Goal: Task Accomplishment & Management: Manage account settings

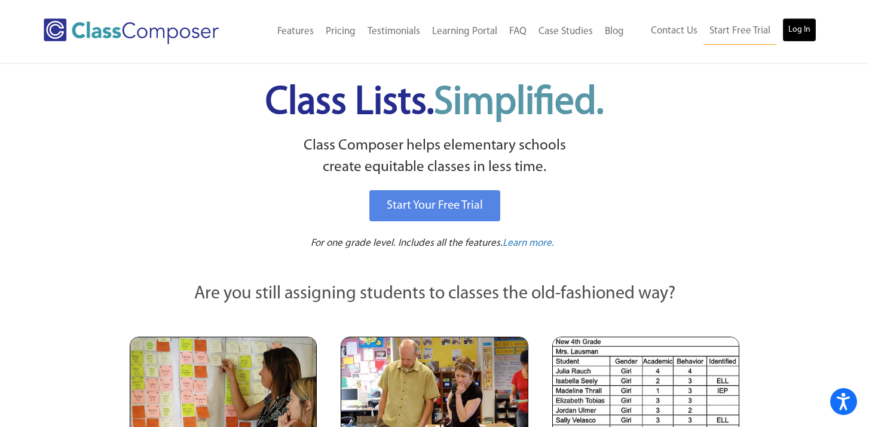
click at [797, 28] on link "Log In" at bounding box center [799, 30] width 34 height 24
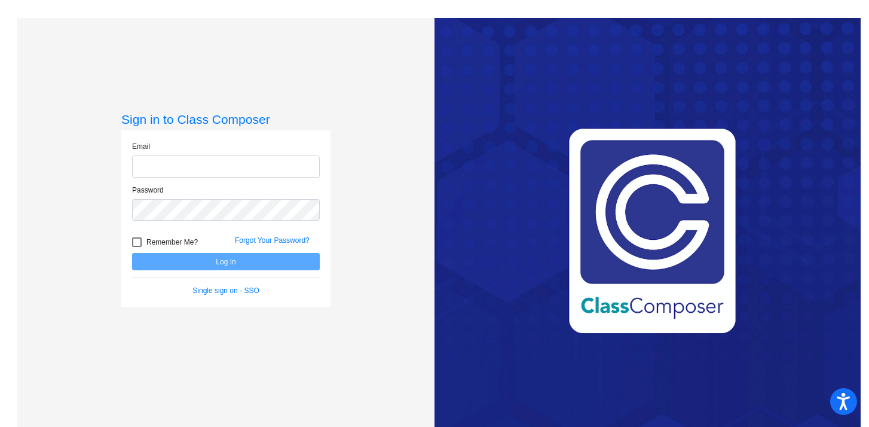
type input "[EMAIL_ADDRESS][DOMAIN_NAME]"
click at [204, 264] on button "Log In" at bounding box center [226, 261] width 188 height 17
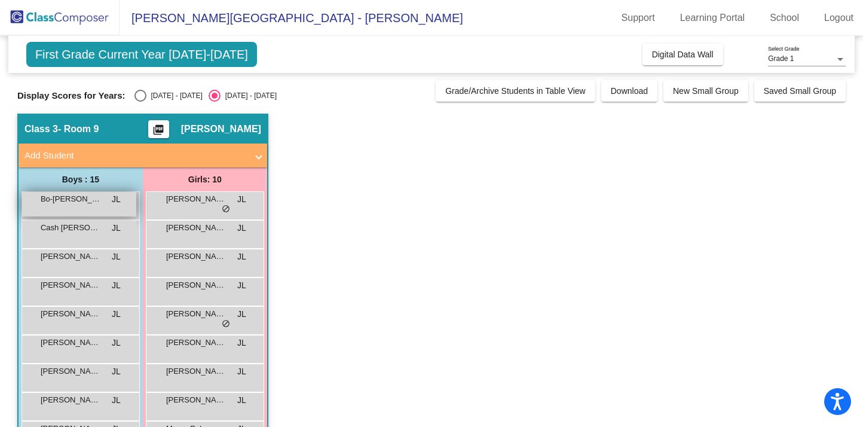
click at [77, 202] on span "Bo-Chiuan Lu" at bounding box center [71, 199] width 60 height 12
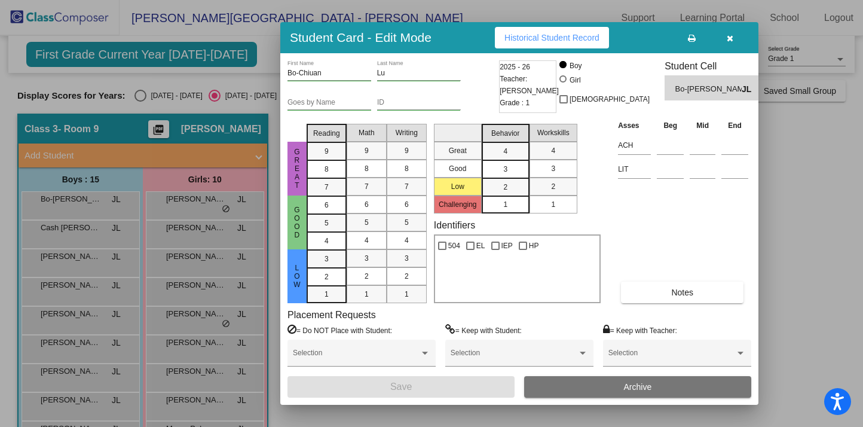
click at [729, 38] on icon "button" at bounding box center [729, 38] width 7 height 8
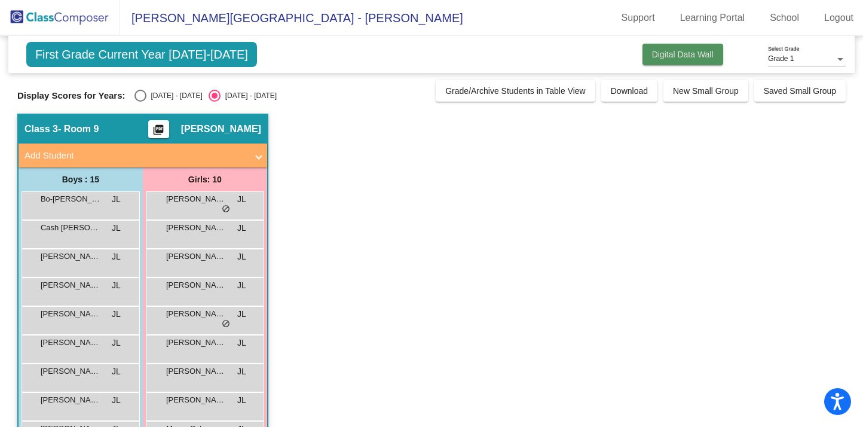
click at [674, 50] on span "Digital Data Wall" at bounding box center [683, 55] width 62 height 10
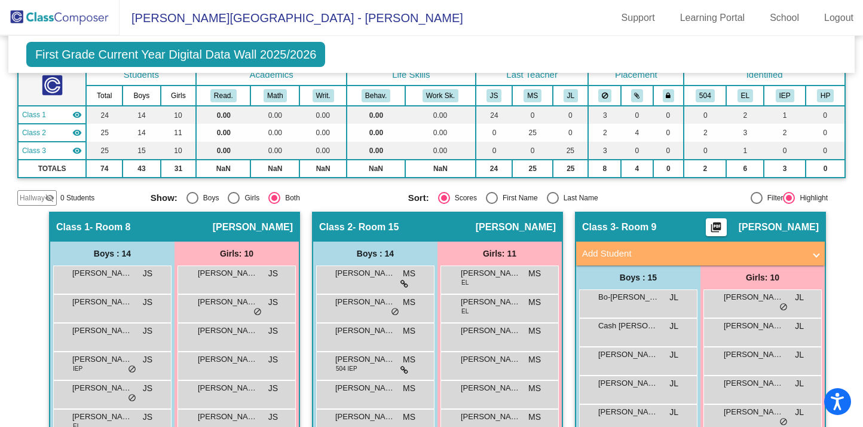
scroll to position [78, 0]
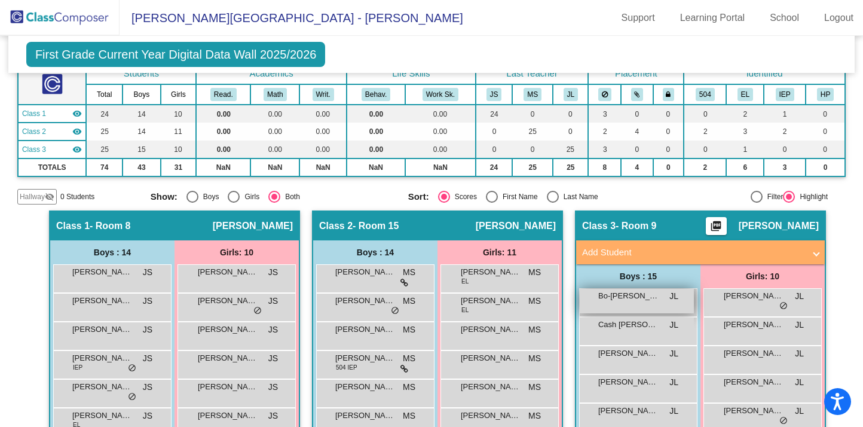
click at [646, 297] on span "Bo-Chiuan Lu" at bounding box center [628, 296] width 60 height 12
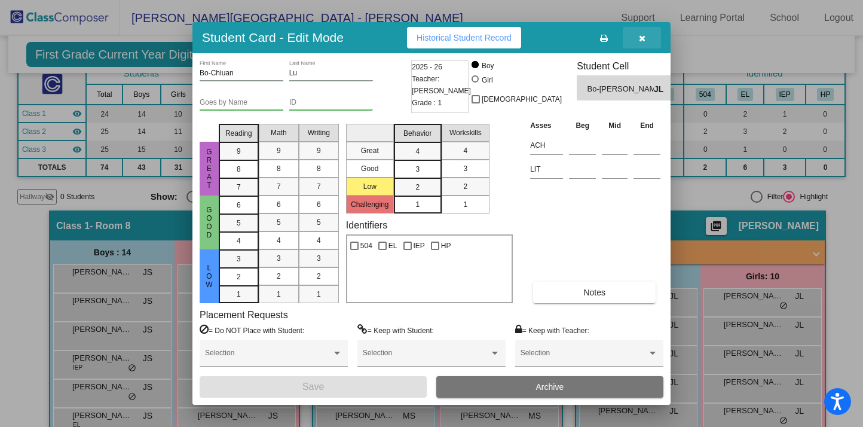
click at [642, 39] on icon "button" at bounding box center [642, 38] width 7 height 8
